Goal: Task Accomplishment & Management: Use online tool/utility

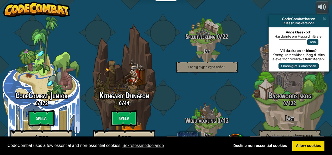
select select "sv"
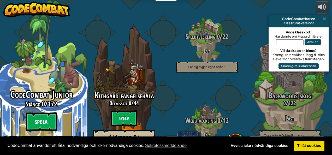
click at [48, 113] on btn "Spela" at bounding box center [41, 122] width 31 height 19
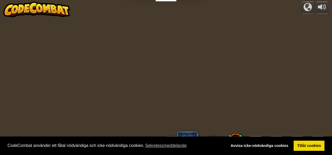
select select "sv"
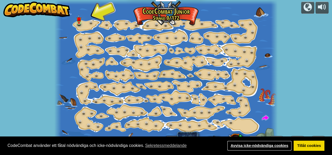
click at [270, 144] on link "Avvisa icke-nödvändiga cookies" at bounding box center [259, 146] width 65 height 10
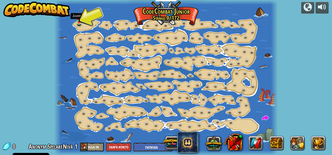
click at [80, 21] on img at bounding box center [78, 16] width 5 height 11
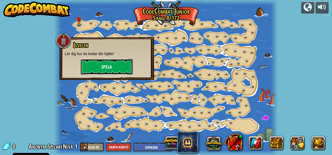
click at [103, 62] on button "Spela" at bounding box center [107, 67] width 52 height 16
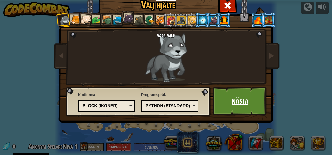
click at [222, 97] on link "Nästa" at bounding box center [240, 101] width 55 height 29
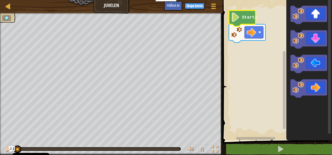
click at [239, 21] on image "Blocklys arbetsyta" at bounding box center [235, 17] width 9 height 9
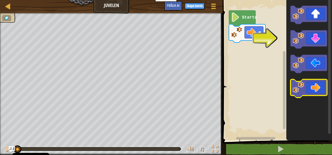
click at [308, 83] on icon "Blocklys arbetsyta" at bounding box center [309, 88] width 37 height 18
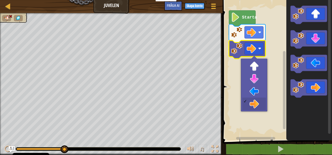
click at [259, 48] on image "Blocklys arbetsyta" at bounding box center [259, 48] width 3 height 3
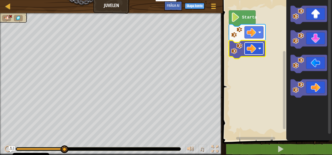
click at [251, 47] on image "Blocklys arbetsyta" at bounding box center [251, 48] width 9 height 9
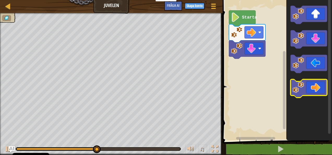
click at [310, 87] on icon "Blocklys arbetsyta" at bounding box center [309, 88] width 37 height 18
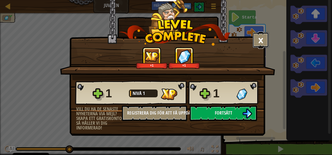
click at [259, 44] on button "×" at bounding box center [261, 40] width 16 height 16
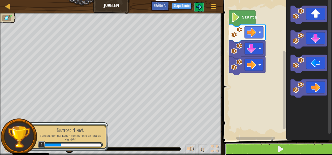
click at [271, 150] on button at bounding box center [280, 149] width 111 height 12
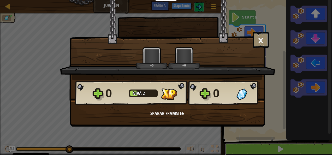
scroll to position [0, 0]
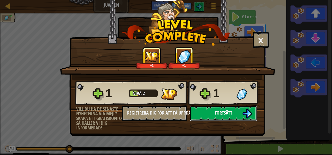
click at [233, 111] on button "Fortsätt" at bounding box center [223, 113] width 67 height 16
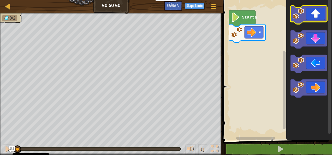
click at [314, 18] on icon "Blocklys arbetsyta" at bounding box center [309, 15] width 37 height 18
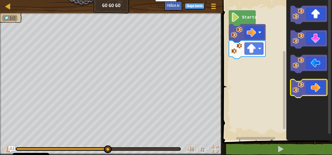
click at [314, 82] on icon "Blocklys arbetsyta" at bounding box center [309, 88] width 37 height 18
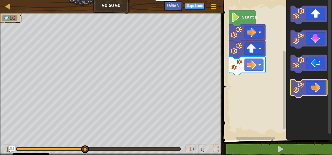
click at [314, 82] on icon "Blocklys arbetsyta" at bounding box center [309, 88] width 37 height 18
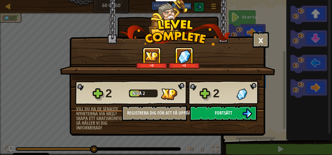
click at [238, 111] on button "Fortsätt" at bounding box center [223, 113] width 67 height 16
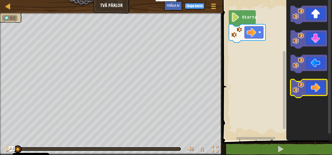
click at [311, 82] on icon "Blocklys arbetsyta" at bounding box center [309, 88] width 37 height 18
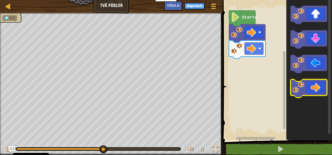
click at [311, 82] on icon "Blocklys arbetsyta" at bounding box center [309, 88] width 37 height 18
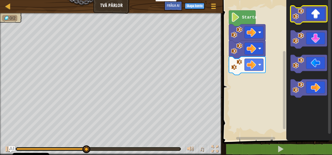
click at [311, 17] on icon "Blocklys arbetsyta" at bounding box center [309, 15] width 37 height 18
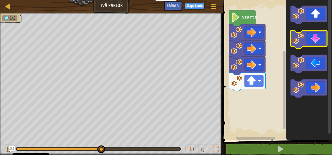
click at [310, 38] on icon "Blocklys arbetsyta" at bounding box center [309, 39] width 37 height 18
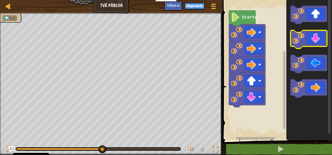
click at [310, 38] on icon "Blocklys arbetsyta" at bounding box center [309, 39] width 37 height 18
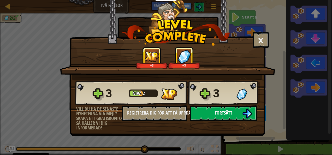
click at [214, 111] on button "Fortsätt" at bounding box center [223, 113] width 67 height 16
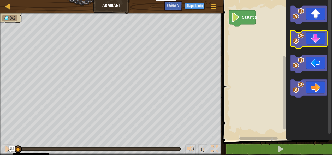
click at [312, 44] on icon "Blocklys arbetsyta" at bounding box center [309, 39] width 37 height 18
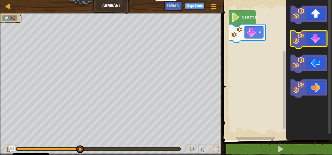
click at [312, 44] on icon "Blocklys arbetsyta" at bounding box center [309, 39] width 37 height 18
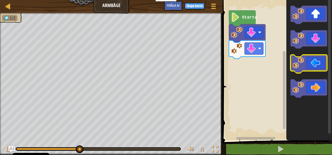
click at [313, 61] on icon "Blocklys arbetsyta" at bounding box center [309, 64] width 37 height 18
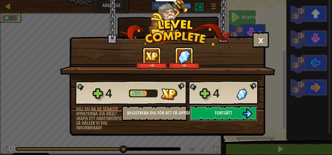
drag, startPoint x: 235, startPoint y: 107, endPoint x: 221, endPoint y: 115, distance: 16.2
click at [221, 115] on span "Fortsätt" at bounding box center [223, 113] width 17 height 7
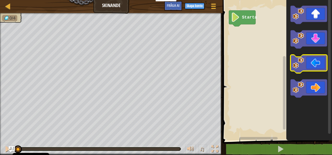
click at [317, 66] on icon "Blocklys arbetsyta" at bounding box center [309, 64] width 37 height 18
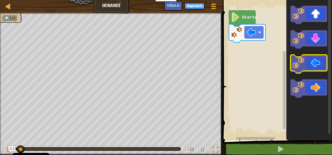
click at [317, 66] on icon "Blocklys arbetsyta" at bounding box center [309, 64] width 37 height 18
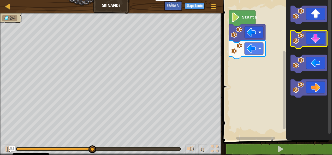
click at [318, 37] on icon "Blocklys arbetsyta" at bounding box center [309, 39] width 37 height 18
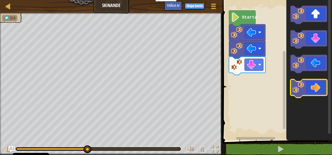
click at [320, 90] on icon "Blocklys arbetsyta" at bounding box center [309, 88] width 37 height 18
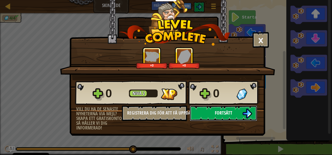
click at [224, 113] on span "Fortsätt" at bounding box center [223, 113] width 17 height 7
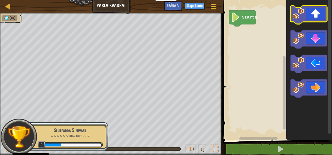
click at [313, 16] on icon "Blocklys arbetsyta" at bounding box center [309, 15] width 37 height 18
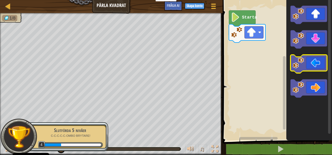
click at [318, 62] on icon "Blocklys arbetsyta" at bounding box center [309, 64] width 37 height 18
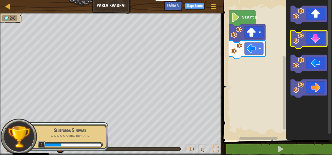
click at [313, 41] on icon "Blocklys arbetsyta" at bounding box center [309, 39] width 37 height 18
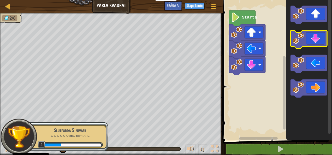
click at [313, 41] on icon "Blocklys arbetsyta" at bounding box center [309, 39] width 37 height 18
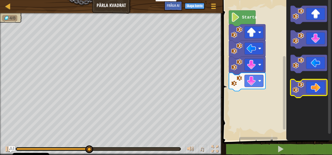
click at [316, 87] on icon "Blocklys arbetsyta" at bounding box center [309, 88] width 37 height 18
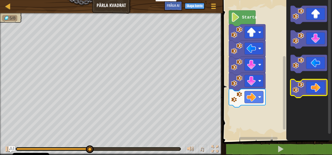
click at [316, 87] on icon "Blocklys arbetsyta" at bounding box center [309, 88] width 37 height 18
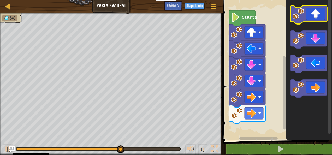
click at [314, 12] on icon "Blocklys arbetsyta" at bounding box center [309, 15] width 37 height 18
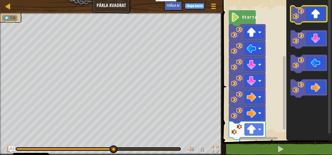
click at [314, 12] on icon "Blocklys arbetsyta" at bounding box center [309, 15] width 37 height 18
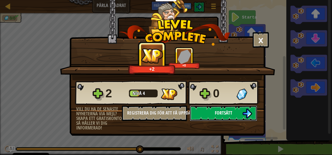
click at [227, 110] on span "Fortsätt" at bounding box center [223, 113] width 17 height 7
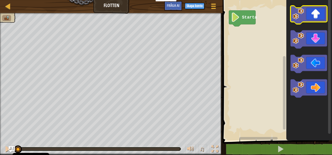
click at [313, 15] on icon "Blocklys arbetsyta" at bounding box center [309, 15] width 37 height 18
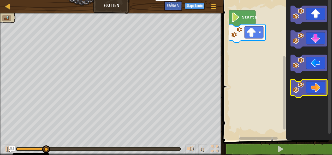
click at [311, 87] on icon "Blocklys arbetsyta" at bounding box center [309, 88] width 37 height 18
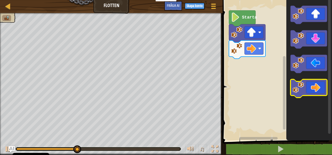
click at [311, 87] on icon "Blocklys arbetsyta" at bounding box center [309, 88] width 37 height 18
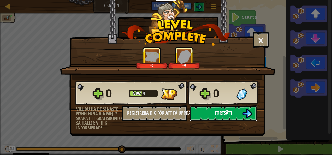
click at [223, 111] on span "Fortsätt" at bounding box center [223, 113] width 17 height 7
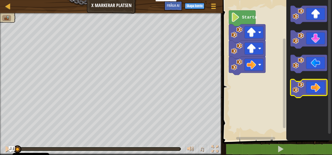
click at [319, 86] on icon "Blocklys arbetsyta" at bounding box center [309, 88] width 37 height 18
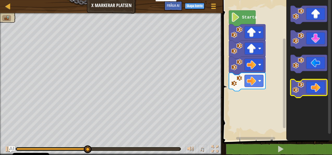
click at [319, 86] on icon "Blocklys arbetsyta" at bounding box center [309, 88] width 37 height 18
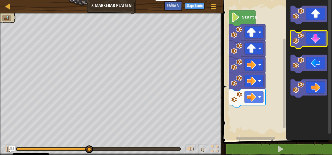
click at [314, 42] on icon "Blocklys arbetsyta" at bounding box center [309, 39] width 37 height 18
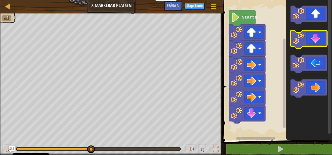
click at [314, 42] on icon "Blocklys arbetsyta" at bounding box center [309, 39] width 37 height 18
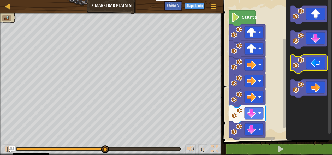
click at [313, 69] on icon "Blocklys arbetsyta" at bounding box center [309, 64] width 37 height 18
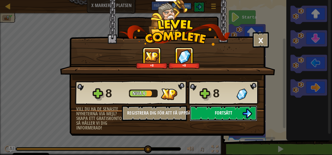
click at [234, 111] on button "Fortsätt" at bounding box center [223, 113] width 67 height 16
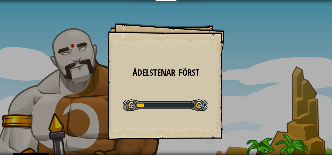
click at [234, 111] on div "Lärare Create Free Account School & District Solutions Teacher Toolkit Preview …" at bounding box center [166, 77] width 332 height 155
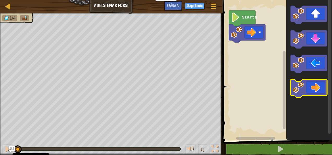
click at [310, 87] on icon "Blocklys arbetsyta" at bounding box center [309, 88] width 37 height 18
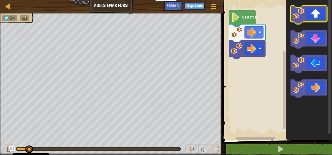
click at [315, 15] on icon "Blocklys arbetsyta" at bounding box center [309, 15] width 37 height 18
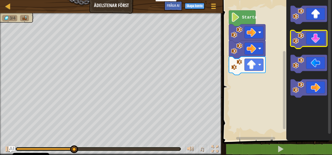
click at [316, 38] on icon "Blocklys arbetsyta" at bounding box center [309, 39] width 37 height 18
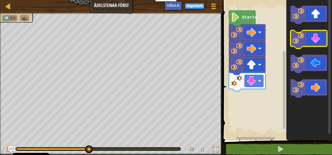
click at [316, 38] on icon "Blocklys arbetsyta" at bounding box center [309, 39] width 37 height 18
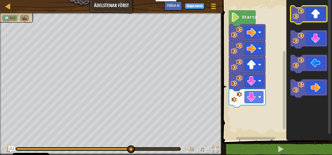
click at [313, 14] on icon "Blocklys arbetsyta" at bounding box center [309, 15] width 37 height 18
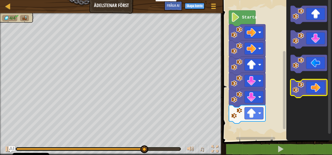
click at [318, 87] on icon "Blocklys arbetsyta" at bounding box center [309, 88] width 37 height 18
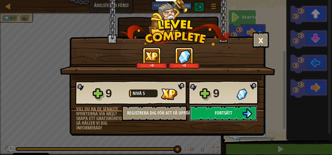
click at [228, 114] on span "Fortsätt" at bounding box center [223, 113] width 17 height 7
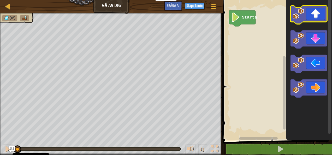
click at [310, 19] on icon "Blocklys arbetsyta" at bounding box center [309, 15] width 37 height 18
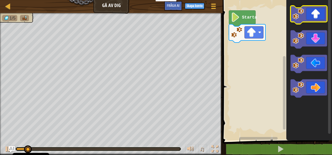
click at [310, 19] on icon "Blocklys arbetsyta" at bounding box center [309, 15] width 37 height 18
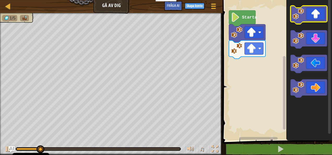
click at [310, 19] on icon "Blocklys arbetsyta" at bounding box center [309, 15] width 37 height 18
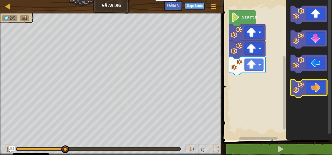
click at [315, 86] on icon "Blocklys arbetsyta" at bounding box center [309, 88] width 37 height 18
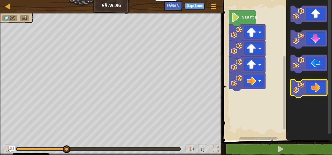
click at [315, 86] on icon "Blocklys arbetsyta" at bounding box center [309, 88] width 37 height 18
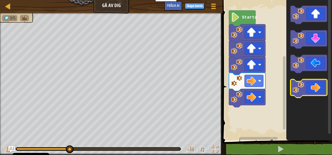
click at [315, 86] on icon "Blocklys arbetsyta" at bounding box center [309, 88] width 37 height 18
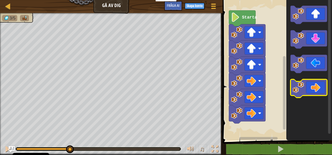
click at [315, 86] on icon "Blocklys arbetsyta" at bounding box center [309, 88] width 37 height 18
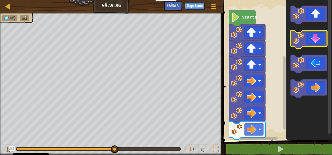
click at [316, 40] on icon "Blocklys arbetsyta" at bounding box center [309, 39] width 37 height 18
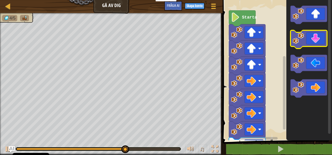
click at [316, 40] on icon "Blocklys arbetsyta" at bounding box center [309, 39] width 37 height 18
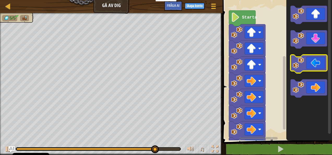
click at [317, 61] on icon "Blocklys arbetsyta" at bounding box center [309, 64] width 37 height 18
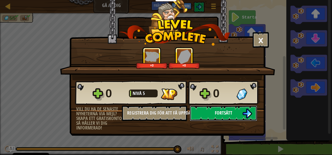
click at [234, 109] on button "Fortsätt" at bounding box center [223, 113] width 67 height 16
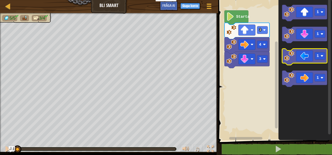
click at [301, 57] on icon "Blocklys arbetsyta" at bounding box center [304, 57] width 45 height 16
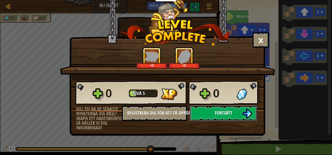
click at [233, 111] on button "Fortsätt" at bounding box center [223, 113] width 67 height 16
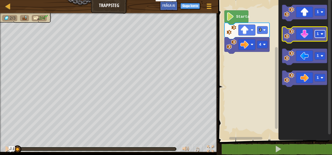
click at [322, 34] on image "Blocklys arbetsyta" at bounding box center [322, 34] width 3 height 3
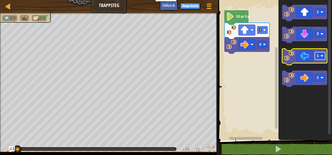
click at [322, 56] on image "Blocklys arbetsyta" at bounding box center [322, 56] width 3 height 3
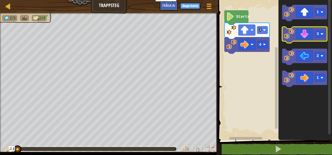
click at [307, 38] on icon "Blocklys arbetsyta" at bounding box center [304, 35] width 45 height 16
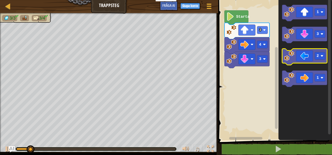
click at [308, 59] on icon "Blocklys arbetsyta" at bounding box center [304, 57] width 45 height 16
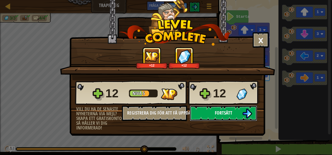
click at [221, 108] on button "Fortsätt" at bounding box center [223, 113] width 67 height 16
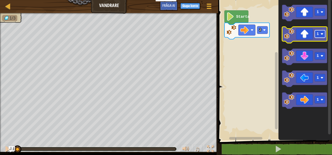
click at [321, 35] on image "Blocklys arbetsyta" at bounding box center [322, 34] width 3 height 3
click at [310, 37] on icon "Blocklys arbetsyta" at bounding box center [304, 35] width 45 height 16
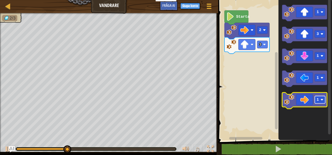
click at [321, 100] on image "Blocklys arbetsyta" at bounding box center [322, 99] width 3 height 3
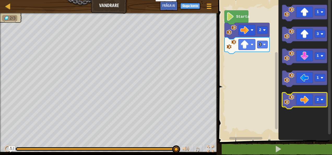
click at [309, 99] on icon "Blocklys arbetsyta" at bounding box center [304, 101] width 45 height 16
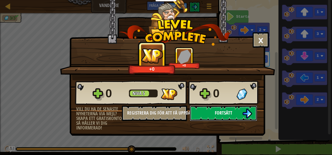
click at [246, 109] on img at bounding box center [247, 114] width 10 height 10
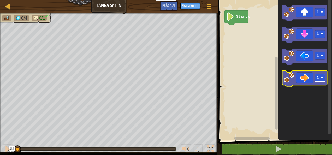
click at [322, 81] on rect "Blocklys arbetsyta" at bounding box center [320, 78] width 10 height 8
click at [305, 79] on icon "Blocklys arbetsyta" at bounding box center [304, 79] width 45 height 16
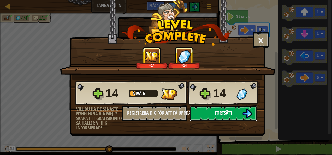
click at [206, 109] on button "Fortsätt" at bounding box center [223, 113] width 67 height 16
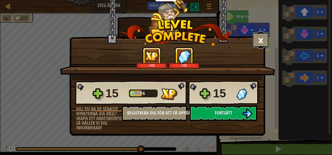
click at [257, 39] on button "×" at bounding box center [261, 40] width 16 height 16
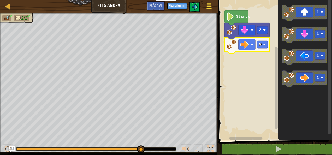
click at [211, 4] on div at bounding box center [208, 6] width 7 height 8
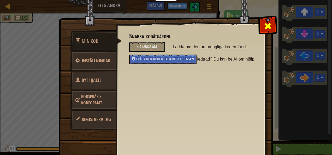
click at [266, 28] on span at bounding box center [268, 26] width 8 height 8
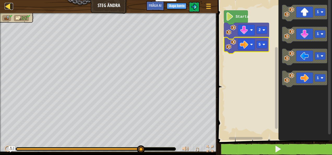
click at [9, 7] on div at bounding box center [8, 6] width 7 height 7
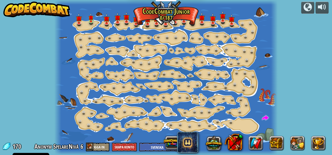
select select "sv"
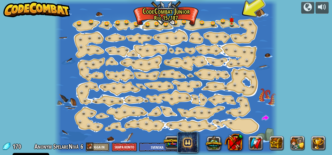
click at [103, 146] on button "Logga in" at bounding box center [97, 147] width 23 height 9
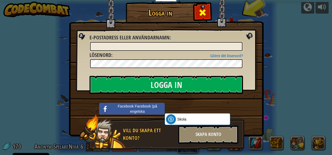
click at [198, 15] on span at bounding box center [202, 12] width 8 height 8
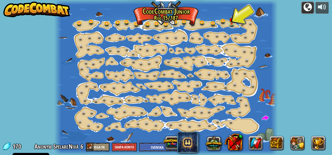
click at [310, 8] on div at bounding box center [308, 7] width 8 height 8
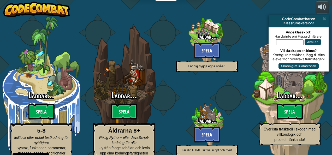
select select "sv"
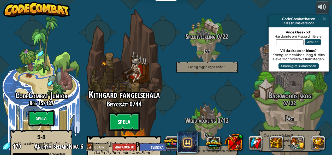
click at [116, 113] on btn "Spela" at bounding box center [124, 122] width 31 height 19
select select "sv"
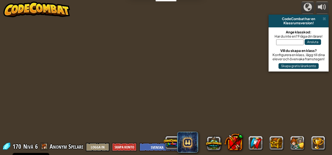
select select "sv"
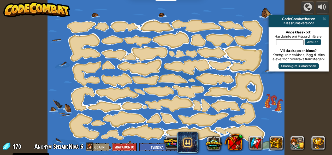
select select "sv"
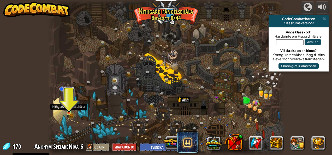
click at [72, 110] on img at bounding box center [68, 107] width 5 height 12
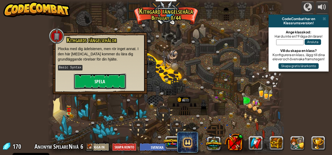
click at [90, 79] on button "Spela" at bounding box center [100, 82] width 52 height 16
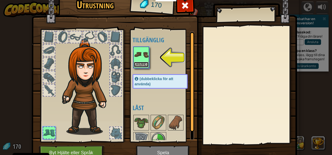
click at [137, 66] on button "Använd" at bounding box center [141, 64] width 15 height 5
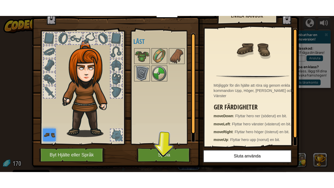
scroll to position [14, 0]
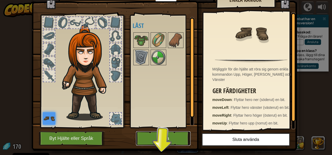
click at [169, 137] on button "Spela" at bounding box center [163, 138] width 55 height 14
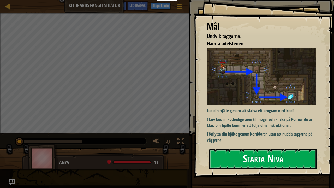
click at [216, 155] on button "Starta Nivå" at bounding box center [263, 159] width 108 height 21
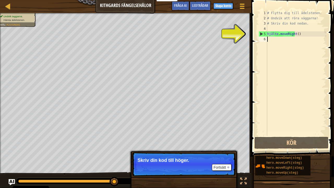
scroll to position [2, 0]
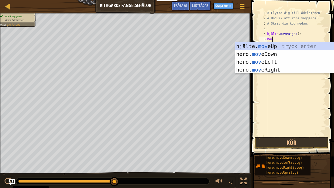
type textarea "move"
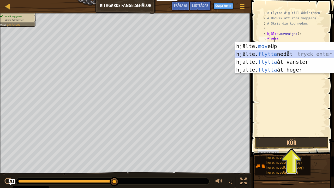
click at [261, 54] on div "hjälte. mov eUp tryck enter hjälte. flytta nedåt tryck enter hjälte. flytta åt …" at bounding box center [284, 65] width 99 height 47
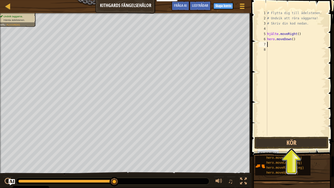
scroll to position [2, 0]
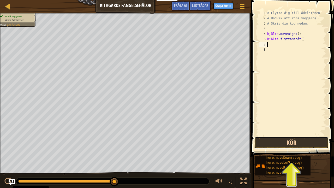
click at [290, 140] on button "Kör" at bounding box center [292, 143] width 74 height 12
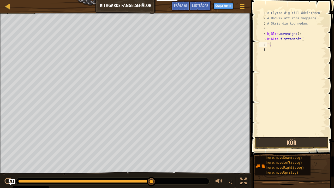
type textarea "f"
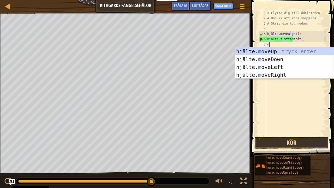
type textarea "mo"
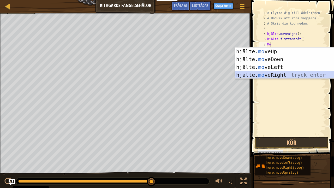
click at [266, 76] on div "hjälte. mo veUp tryck enter hjälte. mo veDown tryck enter hjälte. mo veLeft try…" at bounding box center [284, 71] width 99 height 47
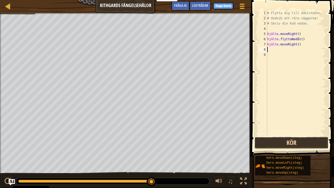
click at [280, 139] on button "Kör" at bounding box center [292, 143] width 74 height 12
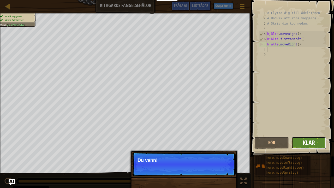
click at [305, 144] on span "Klar" at bounding box center [309, 142] width 12 height 8
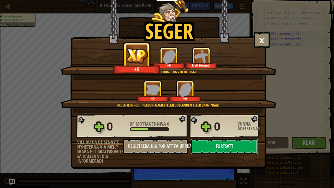
click at [239, 143] on button "Fortsätt" at bounding box center [224, 147] width 67 height 16
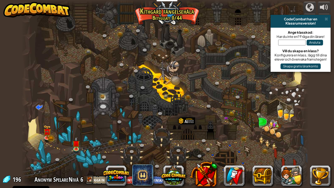
select select "sv"
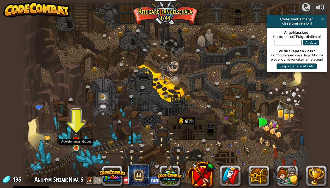
click at [76, 145] on img at bounding box center [76, 140] width 7 height 16
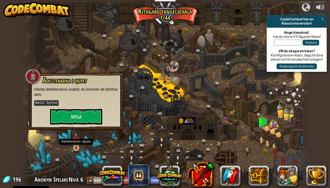
click at [76, 145] on img at bounding box center [76, 140] width 7 height 16
click at [76, 116] on button "Spela" at bounding box center [76, 117] width 52 height 16
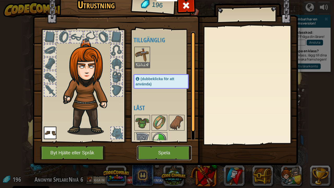
click at [149, 155] on button "Spela" at bounding box center [164, 153] width 55 height 14
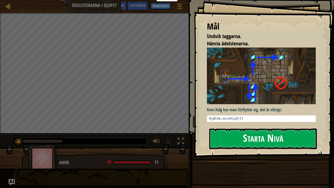
click at [240, 134] on button "Starta Nivå" at bounding box center [263, 138] width 108 height 21
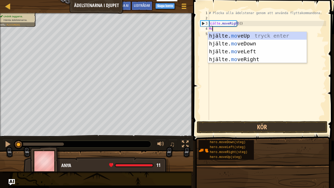
scroll to position [2, 0]
type textarea "move"
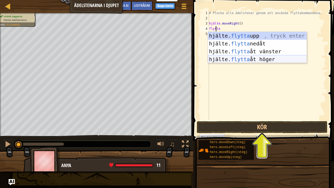
click at [236, 60] on div "hjälte. flytta upp , [PERSON_NAME] enter hjälte. flytta nedåt tryck enter hjält…" at bounding box center [257, 55] width 99 height 47
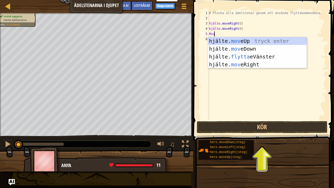
type textarea "move"
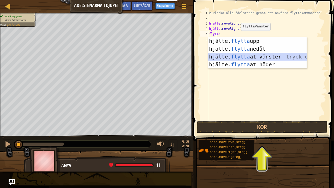
click at [238, 54] on div "hjälte. flytta upp , [PERSON_NAME] enter hjälte. flytta nedåt tryck enter hjält…" at bounding box center [257, 60] width 99 height 47
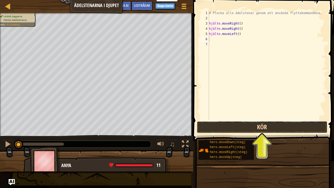
click at [245, 125] on button "Kör" at bounding box center [262, 127] width 131 height 12
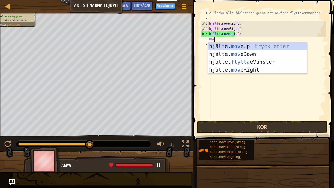
type textarea "move"
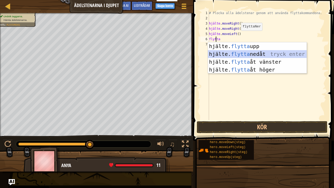
click at [242, 55] on div "hjälte. flytta upp , [PERSON_NAME] enter hjälte. flytta nedåt tryck enter hjält…" at bounding box center [257, 65] width 99 height 47
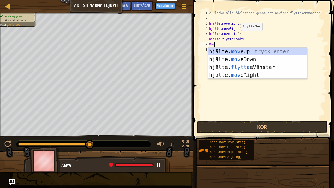
type textarea "move"
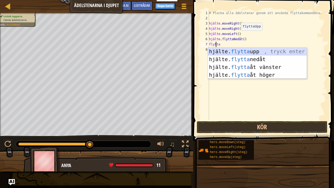
click at [240, 50] on div "hjälte. flytta upp , [PERSON_NAME] enter hjälte. flytta nedåt tryck enter hjält…" at bounding box center [257, 71] width 99 height 47
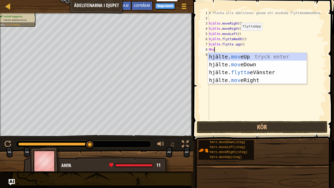
type textarea "move"
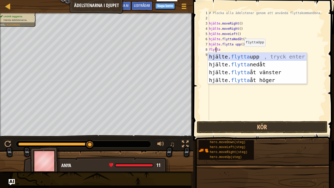
click at [238, 55] on div "hjälte. flytta upp , [PERSON_NAME] enter hjälte. flytta nedåt tryck enter hjält…" at bounding box center [257, 76] width 99 height 47
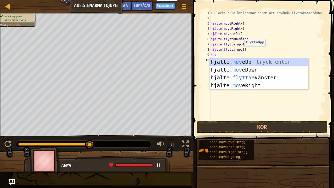
type textarea "move"
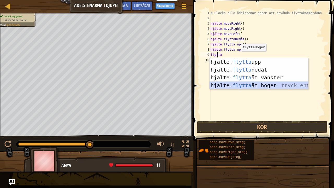
click at [242, 85] on div "hjälte. flytta upp , [PERSON_NAME] enter hjälte. flytta nedåt tryck enter hjält…" at bounding box center [259, 81] width 99 height 47
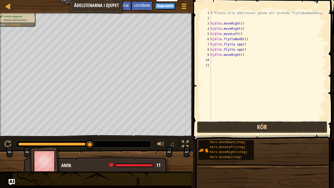
click at [240, 124] on button "Kör" at bounding box center [262, 127] width 131 height 12
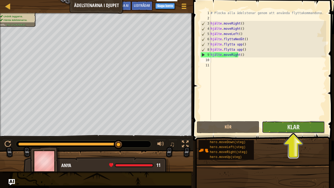
click at [303, 125] on button "Klar" at bounding box center [293, 127] width 63 height 12
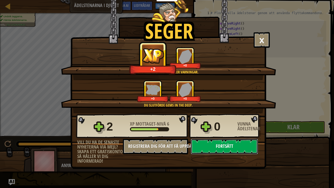
click at [223, 144] on button "Fortsätt" at bounding box center [224, 147] width 67 height 16
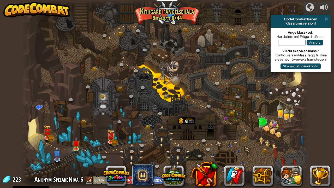
select select "sv"
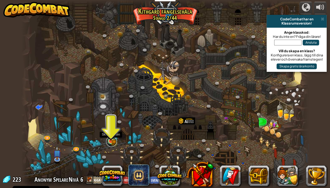
click at [111, 141] on link at bounding box center [111, 141] width 10 height 10
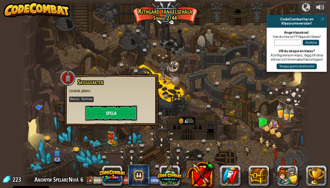
click at [103, 110] on button "Spela" at bounding box center [111, 113] width 52 height 16
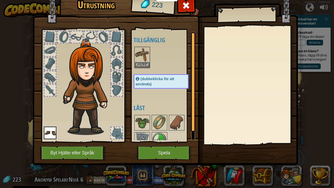
click at [103, 110] on img at bounding box center [89, 87] width 56 height 96
click at [160, 149] on button "Spela" at bounding box center [164, 153] width 55 height 14
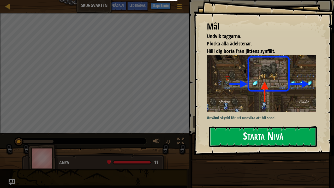
click at [242, 130] on button "Starta Nivå" at bounding box center [263, 136] width 108 height 21
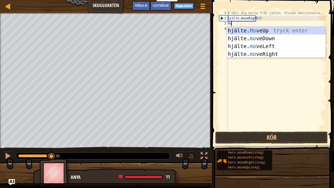
type textarea "mov"
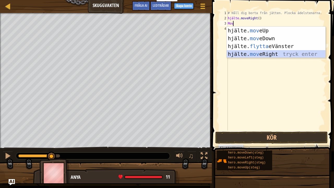
click at [250, 53] on div "hjälte. mov eUp tryck enter hjälte. mov eDown tryck enter hjälte. flytta eVänst…" at bounding box center [276, 50] width 99 height 47
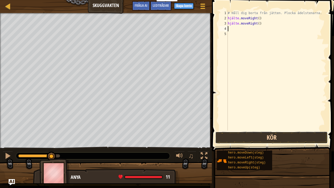
click at [250, 133] on button "Kör" at bounding box center [271, 138] width 113 height 12
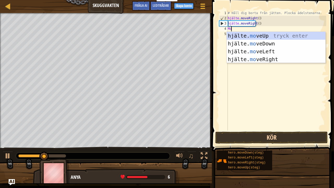
type textarea "mov"
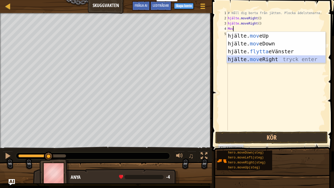
click at [252, 60] on div "hjälte. mov eUp tryck enter hjälte. mov eDown tryck enter hjälte. flytta eVänst…" at bounding box center [276, 55] width 99 height 47
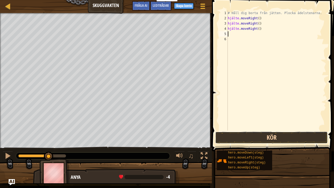
click at [251, 137] on button "Kör" at bounding box center [271, 138] width 113 height 12
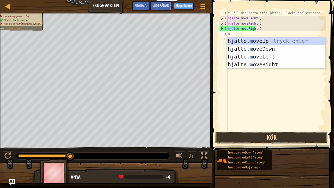
type textarea "mo"
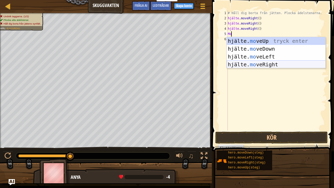
click at [249, 65] on div "hjälte. mo veUp tryck enter hjälte. mo veDown tryck enter hjälte. mo veLeft try…" at bounding box center [276, 60] width 99 height 47
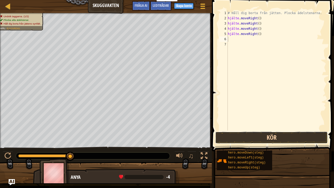
click at [246, 137] on button "Kör" at bounding box center [271, 138] width 113 height 12
type textarea "h"
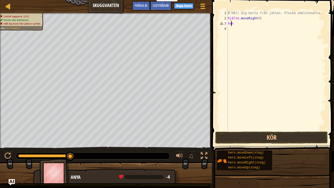
type textarea "h"
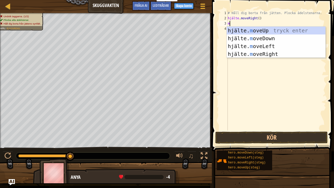
type textarea "mo"
click at [256, 32] on div "hjälte. mo veUp tryck enter hjälte. mo veDown tryck enter hjälte. mo veLeft try…" at bounding box center [276, 50] width 99 height 47
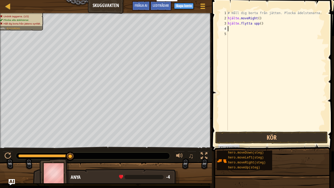
type textarea "m"
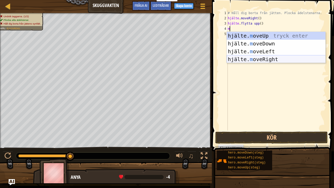
click at [259, 58] on div "hjälte. m oveUp tryck enter hjälte. m oveDown tryck enter hjälte. m oveLeft try…" at bounding box center [276, 55] width 99 height 47
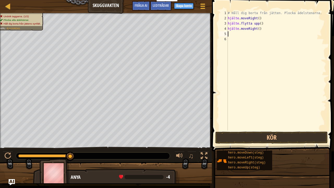
type textarea "m"
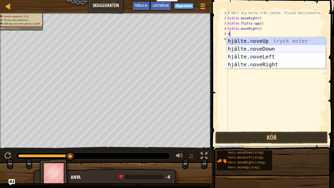
click at [254, 47] on div "hjälte. m oveUp tryck enter hjälte. m oveDown tryck enter hjälte. m oveLeft try…" at bounding box center [276, 60] width 99 height 47
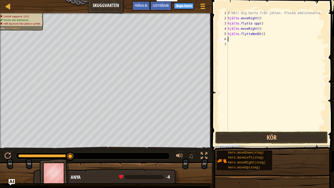
type textarea "m"
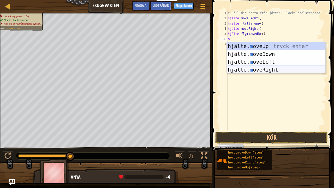
click at [255, 70] on div "hjälte. m oveUp tryck enter hjälte. m oveDown tryck enter hjälte. m oveLeft try…" at bounding box center [276, 65] width 99 height 47
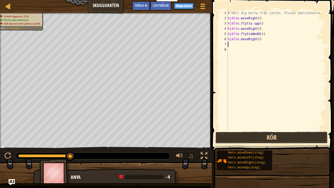
click at [257, 134] on button "Kör" at bounding box center [271, 138] width 113 height 12
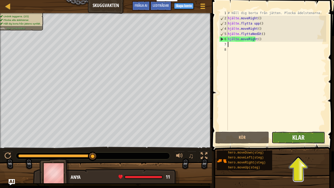
click at [300, 137] on span "Klar" at bounding box center [298, 137] width 12 height 8
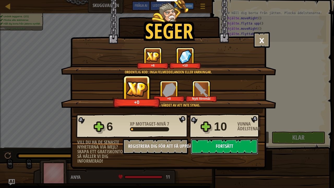
click at [247, 144] on button "Fortsätt" at bounding box center [224, 147] width 67 height 16
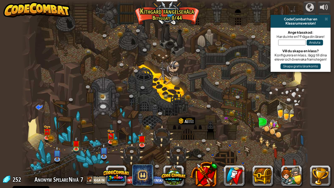
select select "sv"
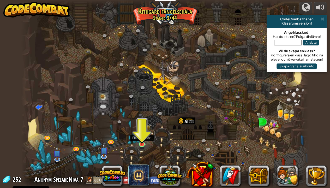
click at [143, 138] on img at bounding box center [141, 136] width 7 height 16
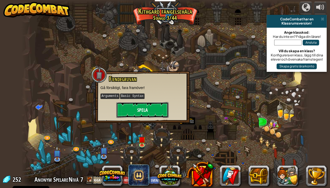
click at [139, 105] on button "Spela" at bounding box center [142, 110] width 52 height 16
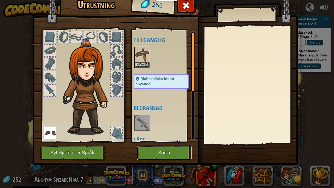
click at [173, 152] on button "Spela" at bounding box center [164, 153] width 55 height 14
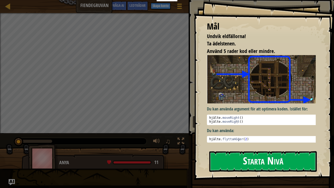
click at [257, 155] on button "Starta Nivå" at bounding box center [263, 161] width 108 height 21
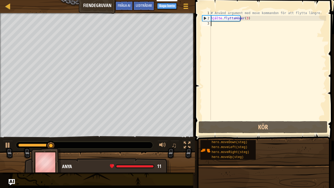
type textarea "m"
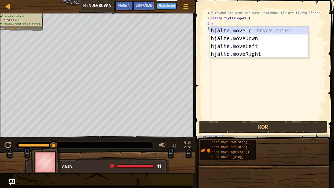
click at [242, 29] on div "hjälte. m oveUp tryck enter hjälte. m oveDown tryck enter hjälte. m oveLeft try…" at bounding box center [259, 50] width 99 height 47
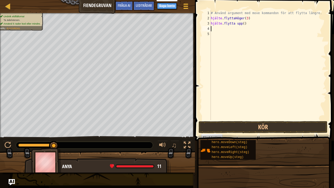
type textarea "m"
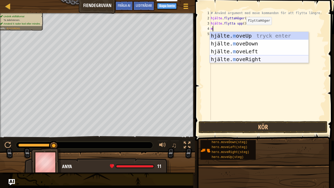
click at [242, 57] on div "hjälte. m oveUp tryck enter hjälte. m oveDown tryck enter hjälte. m oveLeft try…" at bounding box center [259, 55] width 99 height 47
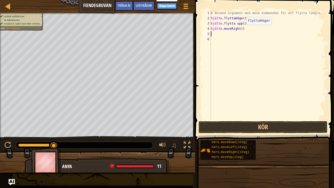
click at [242, 57] on div "# Använd argument med move kommandon för att flytta längre. hjälte . flyttaHöge…" at bounding box center [268, 70] width 116 height 120
type textarea "m"
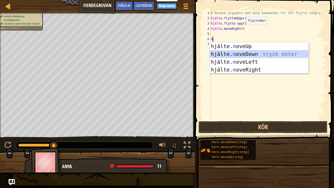
click at [241, 53] on div "hjälte. m oveUp tryck enter hjälte. m oveDown tryck enter hjälte. m oveLeft try…" at bounding box center [259, 65] width 99 height 47
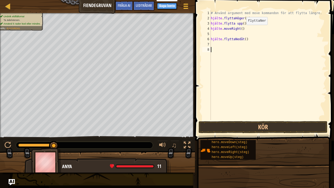
click at [241, 53] on div "# Använd argument med move kommandon för att flytta längre. hjälte . flyttaHöge…" at bounding box center [268, 70] width 116 height 120
type textarea "m"
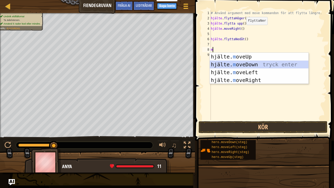
click at [243, 67] on div "hjälte. m oveUp tryck enter hjälte. m oveDown tryck enter hjälte. m oveLeft try…" at bounding box center [259, 76] width 99 height 47
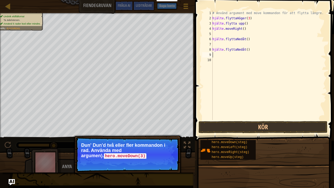
click at [244, 53] on div "# Använd argument med move kommandon för att flytta längre. hjälte . flyttaHöge…" at bounding box center [268, 70] width 115 height 120
click at [243, 48] on div "# Använd argument med move kommandon för att flytta längre. hjälte . flyttaHöge…" at bounding box center [268, 70] width 115 height 120
type textarea "h"
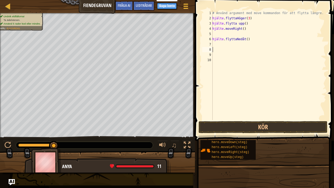
type textarea "m"
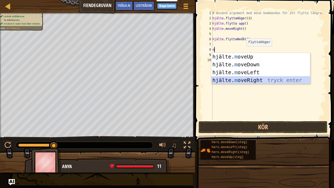
click at [249, 77] on div "hjälte. m oveUp tryck enter hjälte. m oveDown tryck enter hjälte. m oveLeft try…" at bounding box center [260, 76] width 99 height 47
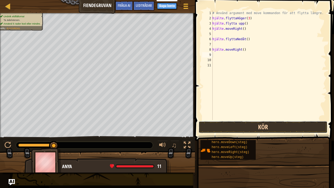
click at [248, 127] on button "Kör" at bounding box center [263, 127] width 129 height 12
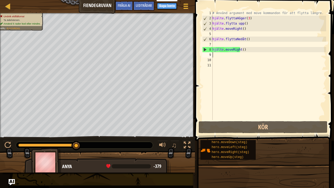
click at [228, 44] on div "# Använd argument med move kommandon för att flytta längre. hjälte . flyttaHöge…" at bounding box center [268, 70] width 115 height 120
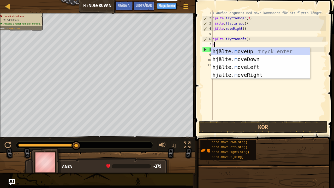
type textarea "mo"
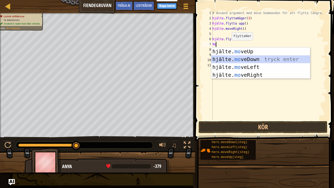
click at [234, 57] on div "hjälte. mo veUp tryck enter hjälte. mo veDown tryck enter hjälte. mo veLeft try…" at bounding box center [260, 71] width 99 height 47
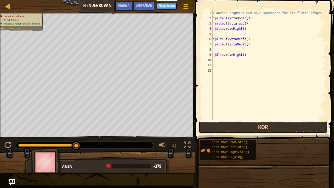
click at [261, 128] on button "Kör" at bounding box center [263, 127] width 129 height 12
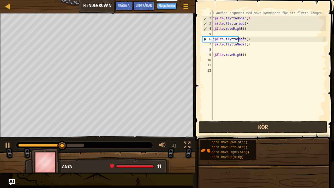
type textarea "m"
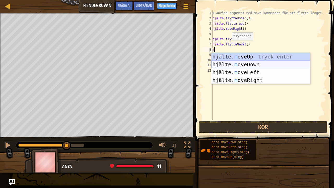
click at [257, 67] on div "hjälte. m oveUp tryck enter hjälte. m oveDown tryck enter hjälte. m oveLeft try…" at bounding box center [260, 76] width 99 height 47
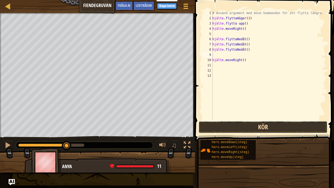
click at [256, 125] on button "Kör" at bounding box center [263, 127] width 129 height 12
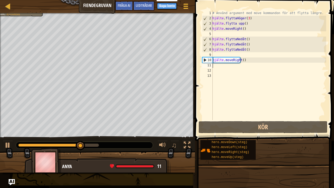
click at [226, 66] on div "# Använd argument med move kommandon för att flytta längre. hjälte . flyttaHöge…" at bounding box center [268, 70] width 115 height 120
type textarea "m"
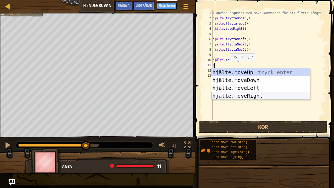
click at [246, 93] on div "hjälte. m oveUp tryck enter hjälte. m oveDown tryck enter hjälte. m oveLeft try…" at bounding box center [260, 91] width 99 height 47
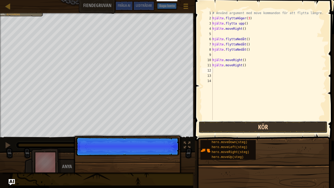
click at [252, 128] on button "Kör" at bounding box center [263, 127] width 129 height 12
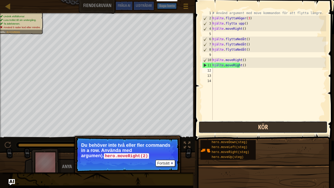
click at [252, 128] on button "Kör" at bounding box center [263, 127] width 129 height 12
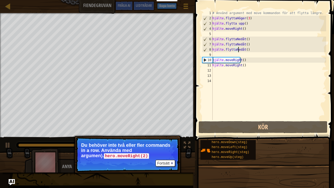
click at [245, 49] on div "# Använd argument med move kommandon för att flytta längre. hjälte . flyttaHöge…" at bounding box center [268, 70] width 115 height 120
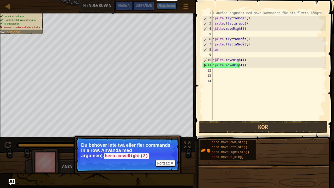
type textarea "h"
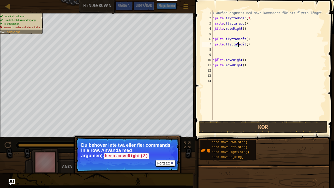
click at [245, 44] on div "# Använd argument med move kommandon för att flytta längre. hjälte . flyttaHöge…" at bounding box center [268, 70] width 115 height 120
type textarea "h"
click at [245, 39] on div "# Använd argument med move kommandon för att flytta längre. hjälte . flyttaHöge…" at bounding box center [268, 70] width 115 height 120
type textarea "hero.moveDown()"
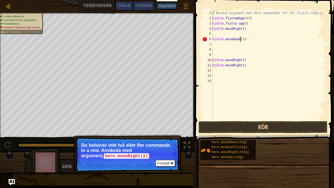
type textarea "hero.moveDown()"
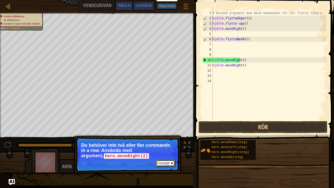
click at [164, 155] on font "Fortsätt" at bounding box center [163, 163] width 12 height 4
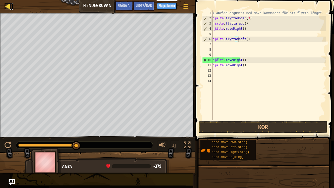
click at [8, 5] on div at bounding box center [8, 6] width 7 height 7
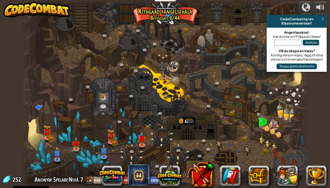
select select "sv"
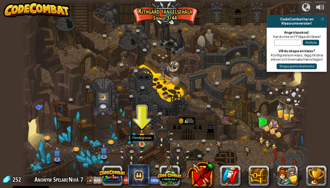
click at [141, 142] on img at bounding box center [141, 136] width 7 height 16
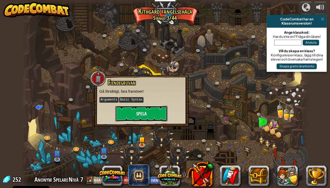
click at [154, 110] on button "Spela" at bounding box center [141, 114] width 52 height 16
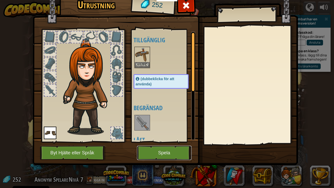
click at [173, 155] on button "Spela" at bounding box center [164, 153] width 55 height 14
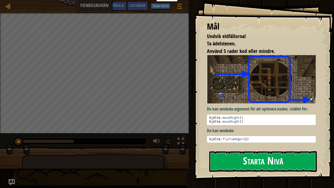
click at [238, 155] on button "Starta Nivå" at bounding box center [263, 161] width 108 height 21
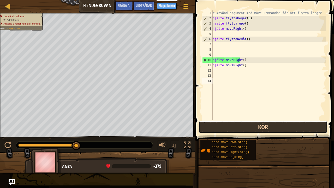
click at [252, 125] on button "Kör" at bounding box center [263, 127] width 129 height 12
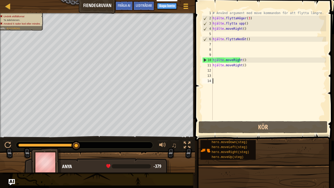
click at [241, 66] on div "# Använd argument med move kommandon för att flytta längre. hjälte . flyttaHöge…" at bounding box center [269, 70] width 115 height 120
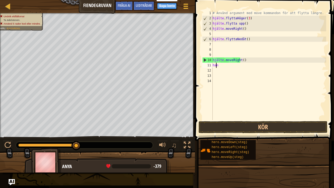
type textarea "h"
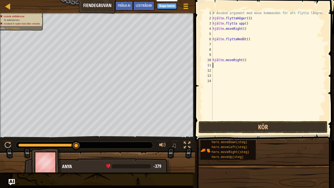
type textarea "m"
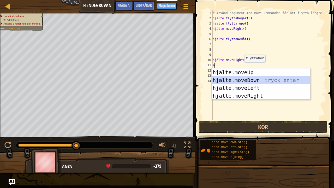
click at [245, 78] on div "hjälte. m oveUp tryck enter hjälte. m oveDown tryck enter hjälte. m oveLeft try…" at bounding box center [261, 91] width 99 height 47
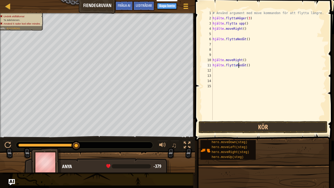
click at [243, 66] on div "# Använd argument med move kommandon för att flytta längre. hjälte . flyttaHöge…" at bounding box center [269, 70] width 115 height 120
type textarea "hero.moveDown()"
click at [245, 65] on div "# Använd argument med move kommandon för att flytta längre. hjälte . flyttaHöge…" at bounding box center [269, 70] width 115 height 120
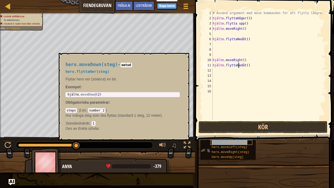
click at [225, 143] on span "hero.moveDown(steg)" at bounding box center [230, 142] width 36 height 4
type textarea "hero.moveDown()"
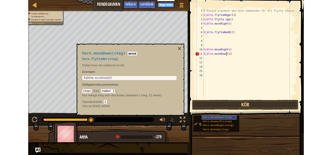
scroll to position [2, 2]
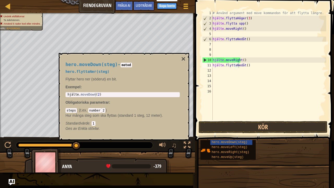
click at [103, 110] on code "2" at bounding box center [104, 110] width 4 height 5
click at [94, 122] on code "1" at bounding box center [94, 123] width 4 height 5
click at [102, 109] on code "2" at bounding box center [104, 110] width 4 height 5
click at [164, 104] on p "Obligatoriska parametrar :" at bounding box center [123, 102] width 114 height 5
type textarea "hero.moveDown(2)"
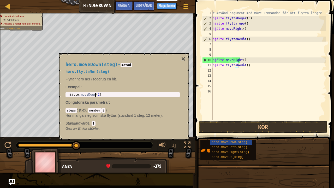
click at [97, 94] on div "hjälte . moveDown ( 2 )" at bounding box center [123, 99] width 112 height 12
click at [7, 5] on div at bounding box center [8, 6] width 7 height 7
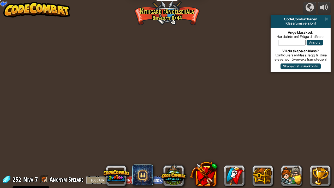
select select "sv"
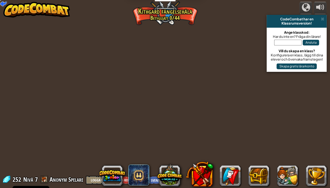
select select "sv"
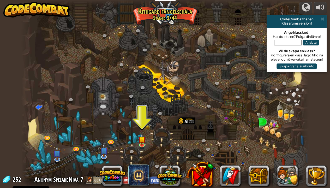
click at [306, 0] on div at bounding box center [304, 94] width 9 height 188
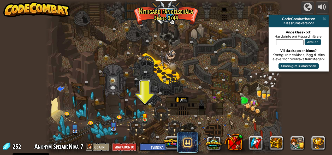
click at [153, 146] on select "Engelska ([GEOGRAPHIC_DATA]) Engelska ([GEOGRAPHIC_DATA]) 简体中文 繁體中文 русский esp…" at bounding box center [158, 147] width 39 height 9
click at [226, 22] on div at bounding box center [163, 77] width 237 height 155
click at [101, 146] on button "Logga in" at bounding box center [97, 147] width 23 height 9
